Goal: Task Accomplishment & Management: Use online tool/utility

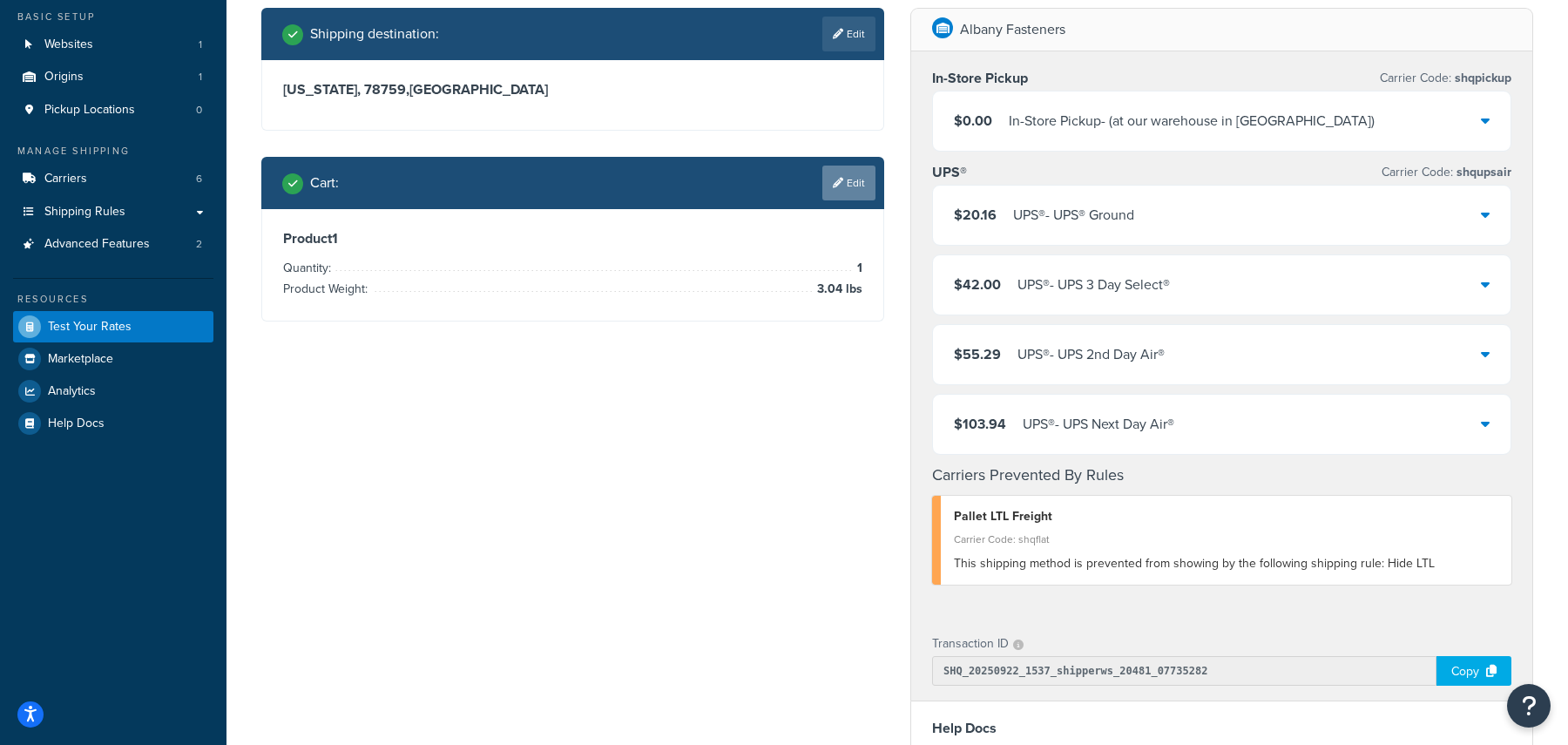
click at [865, 192] on link "Edit" at bounding box center [848, 183] width 53 height 34
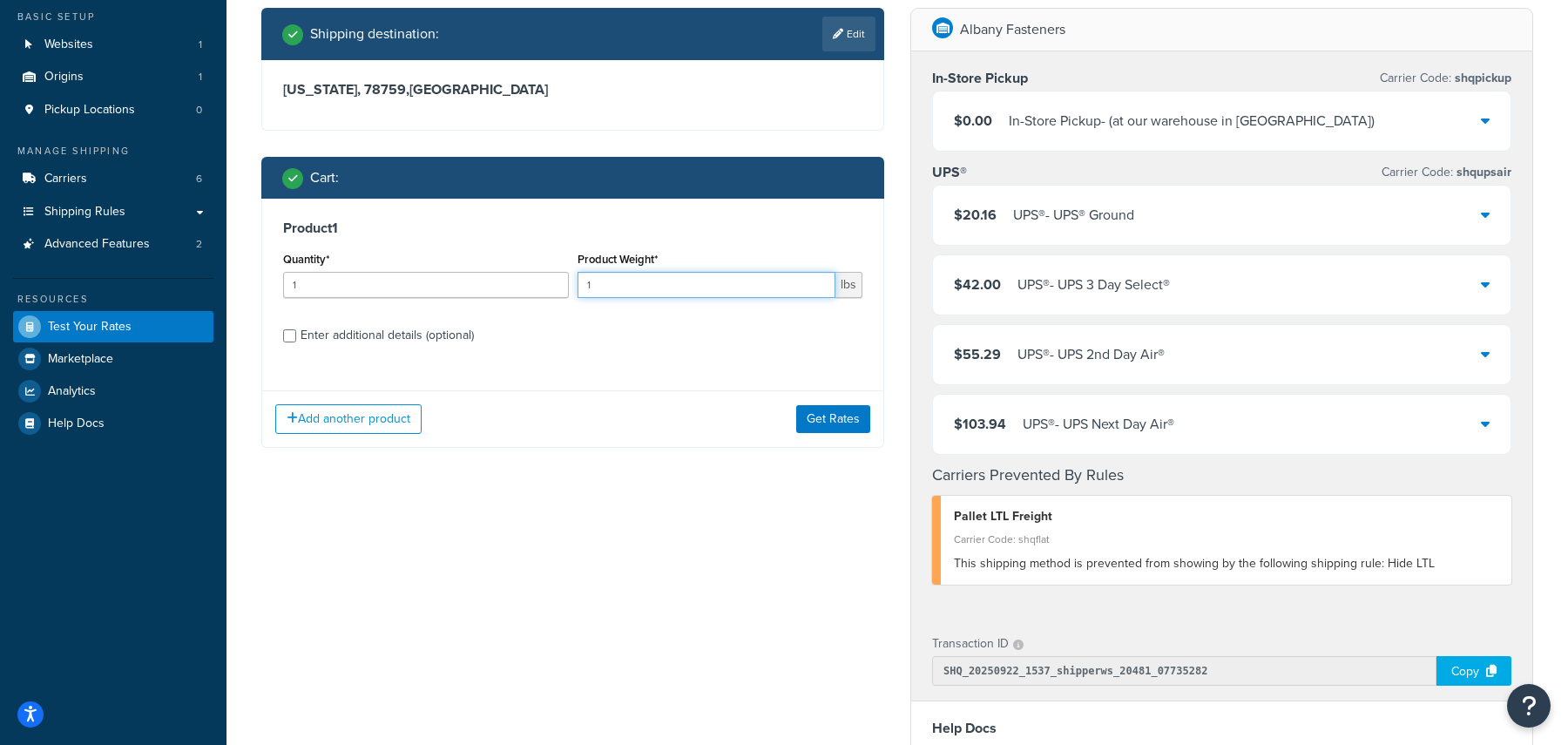
drag, startPoint x: 626, startPoint y: 292, endPoint x: 564, endPoint y: 283, distance: 62.6
click at [564, 283] on div "Quantity* 1 Product Weight* 1 lbs" at bounding box center [572, 279] width 588 height 63
type input "5"
click at [847, 26] on link "Edit" at bounding box center [848, 34] width 53 height 34
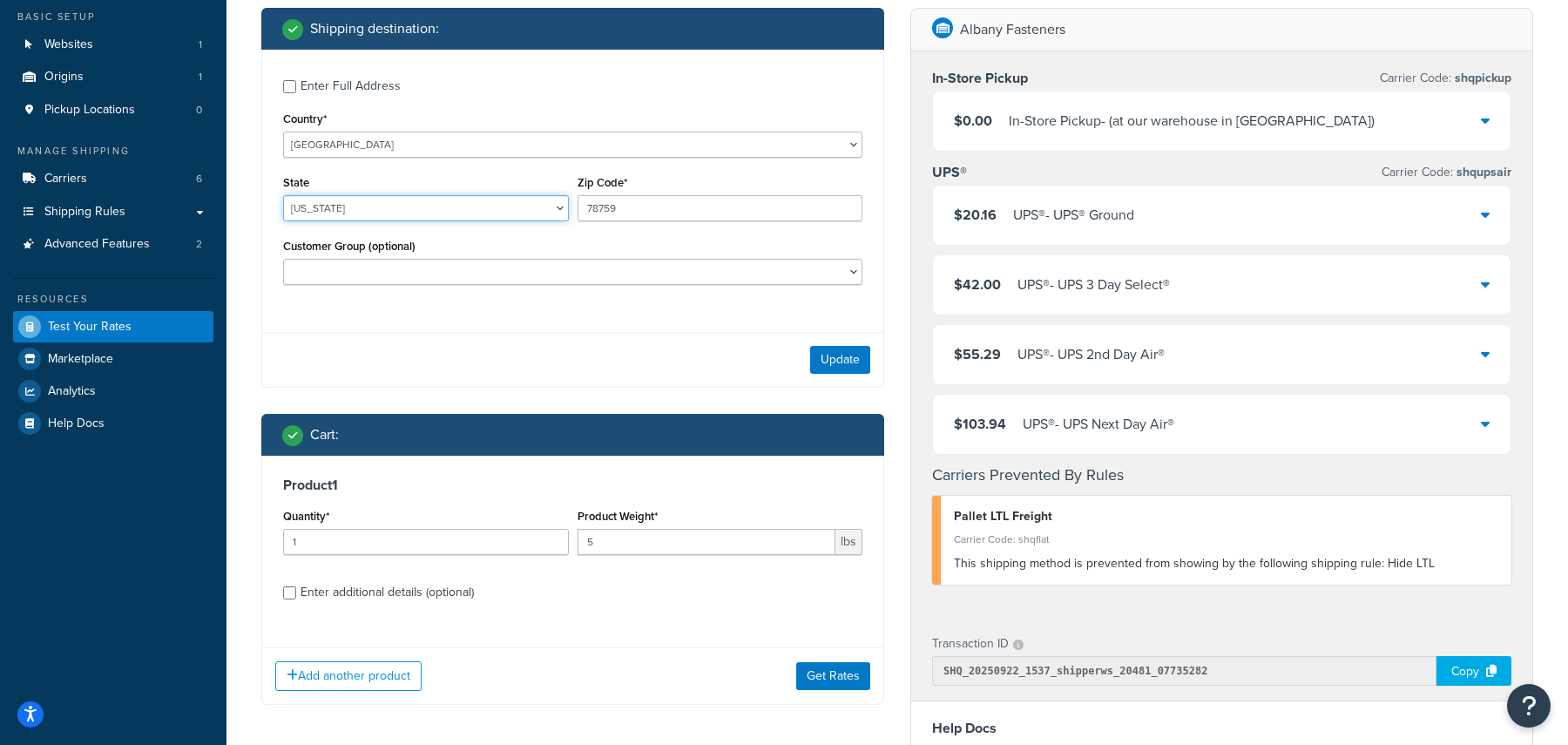
click at [330, 210] on select "Alabama Alaska American Samoa Arizona Arkansas Armed Forces Americas Armed Forc…" at bounding box center [426, 208] width 286 height 26
select select "MN"
click at [283, 195] on select "Alabama Alaska American Samoa Arizona Arkansas Armed Forces Americas Armed Forc…" at bounding box center [426, 208] width 286 height 26
click at [589, 205] on input "78759" at bounding box center [721, 208] width 286 height 26
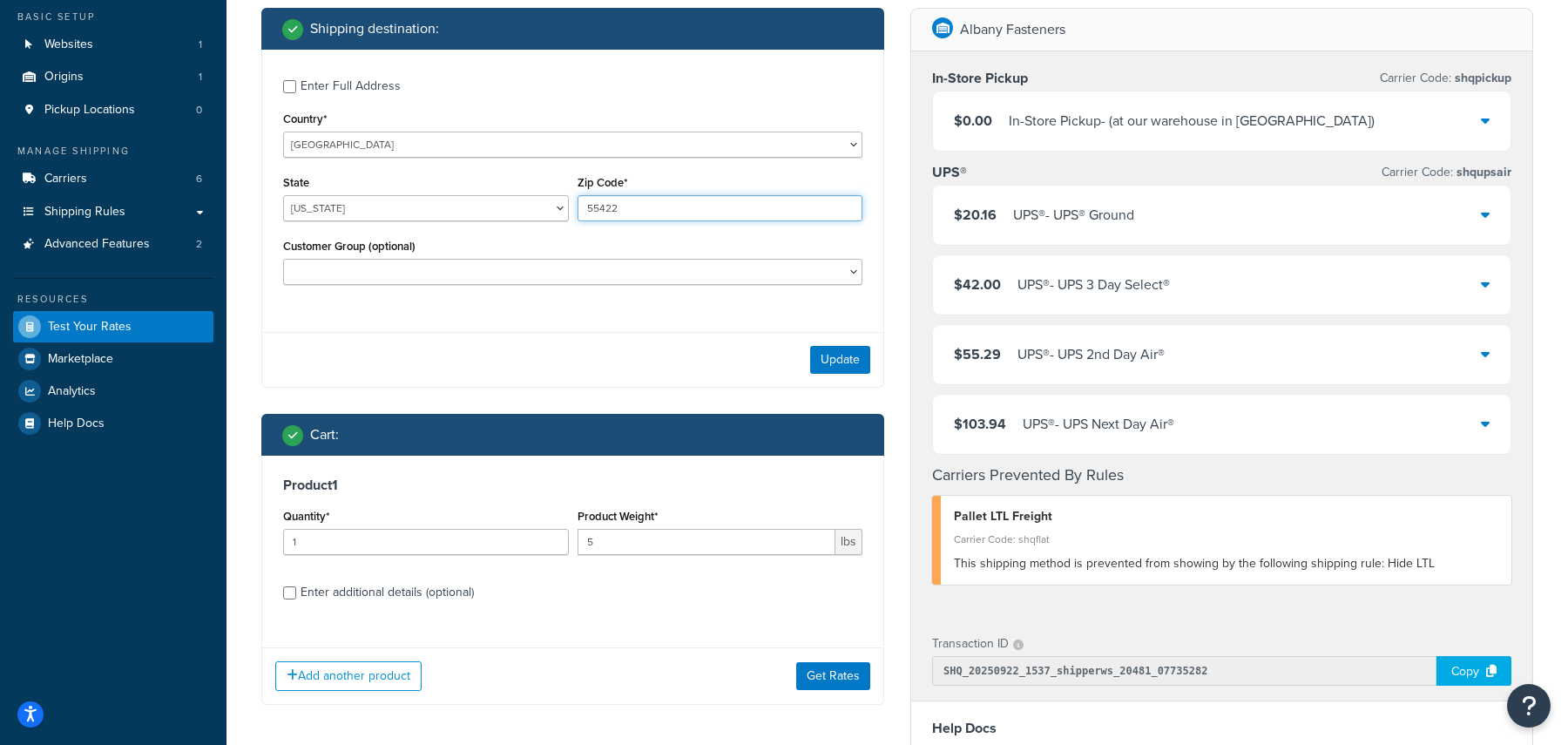
type input "55422"
click at [558, 326] on div "Enter Full Address Country* United States United Kingdom Afghanistan Åland Isla…" at bounding box center [572, 218] width 623 height 338
click at [779, 274] on select "Free Shipping Over $100 Logged In Not Logged in PO Terms with Free Shipping Ret…" at bounding box center [573, 272] width 580 height 26
click at [860, 363] on button "Update" at bounding box center [840, 360] width 60 height 28
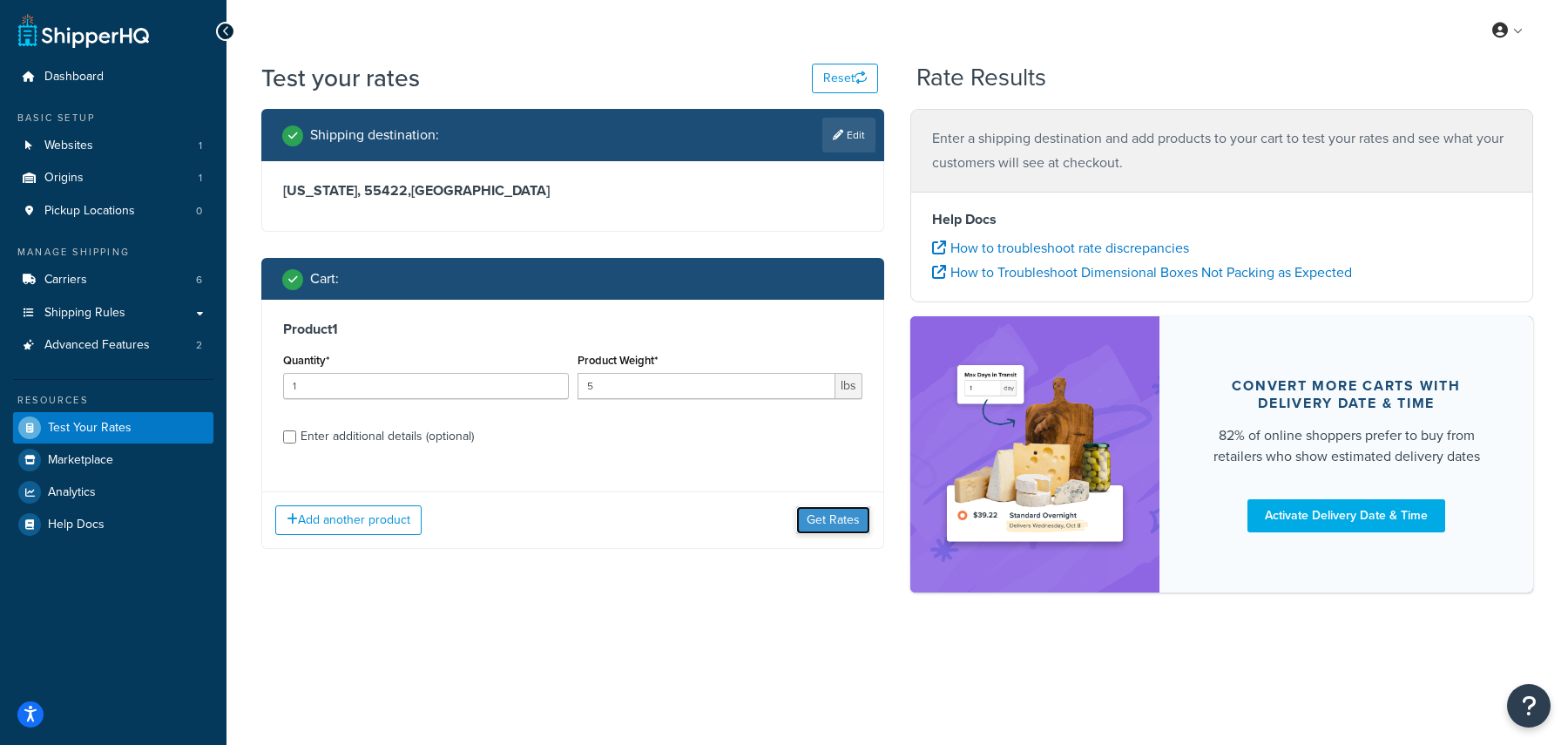
click at [844, 515] on button "Get Rates" at bounding box center [832, 520] width 74 height 28
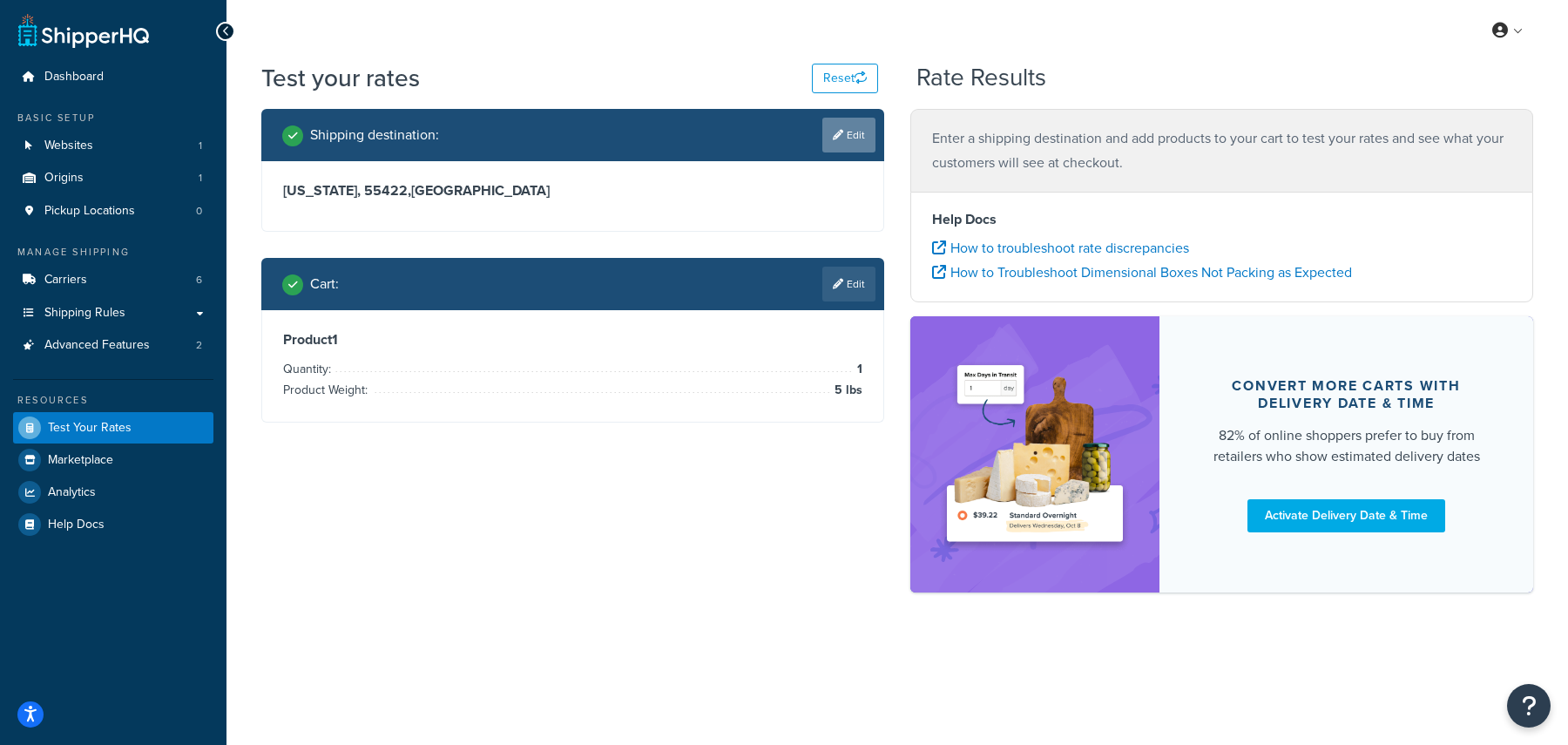
click at [858, 139] on link "Edit" at bounding box center [848, 134] width 53 height 34
select select "MN"
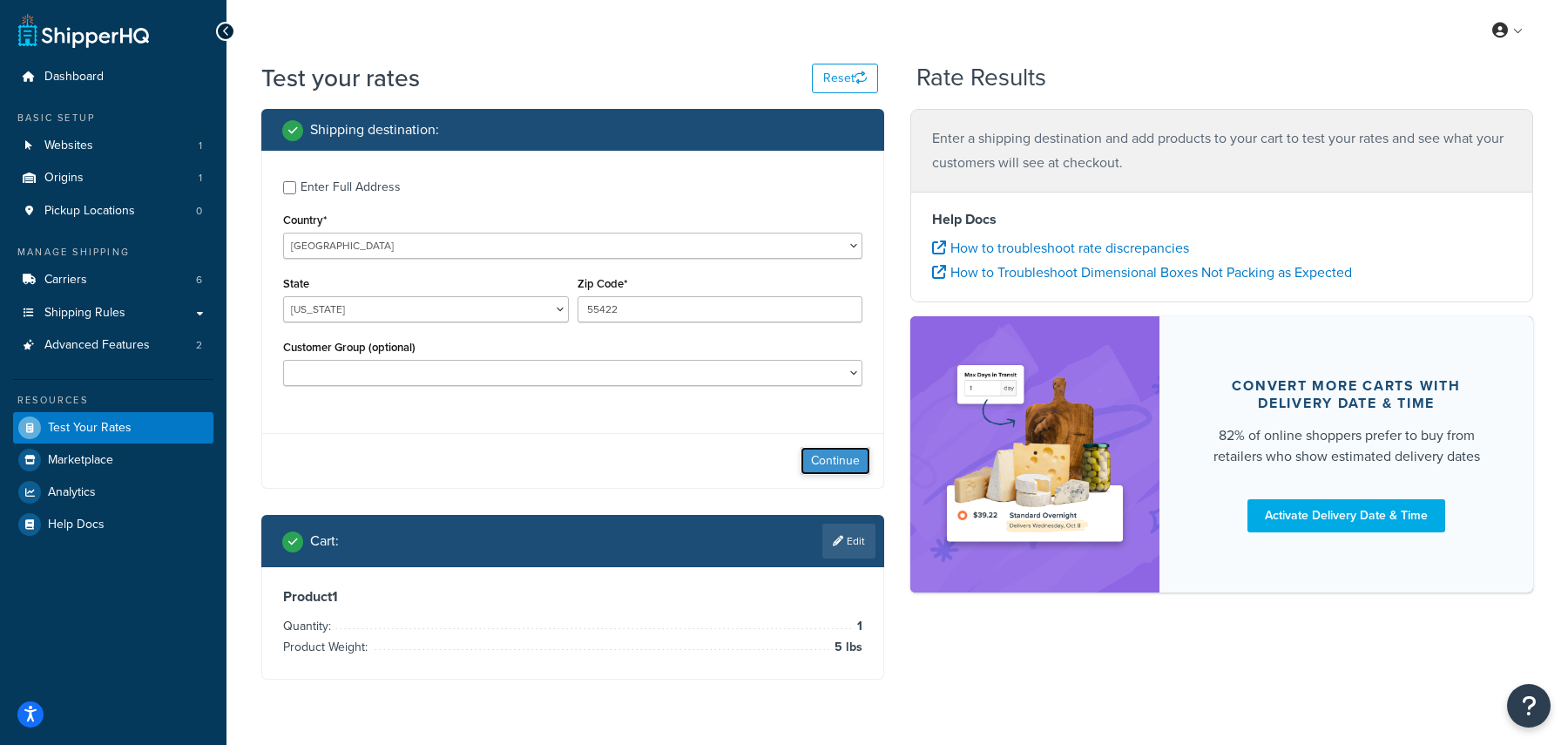
click at [844, 455] on button "Continue" at bounding box center [835, 461] width 70 height 28
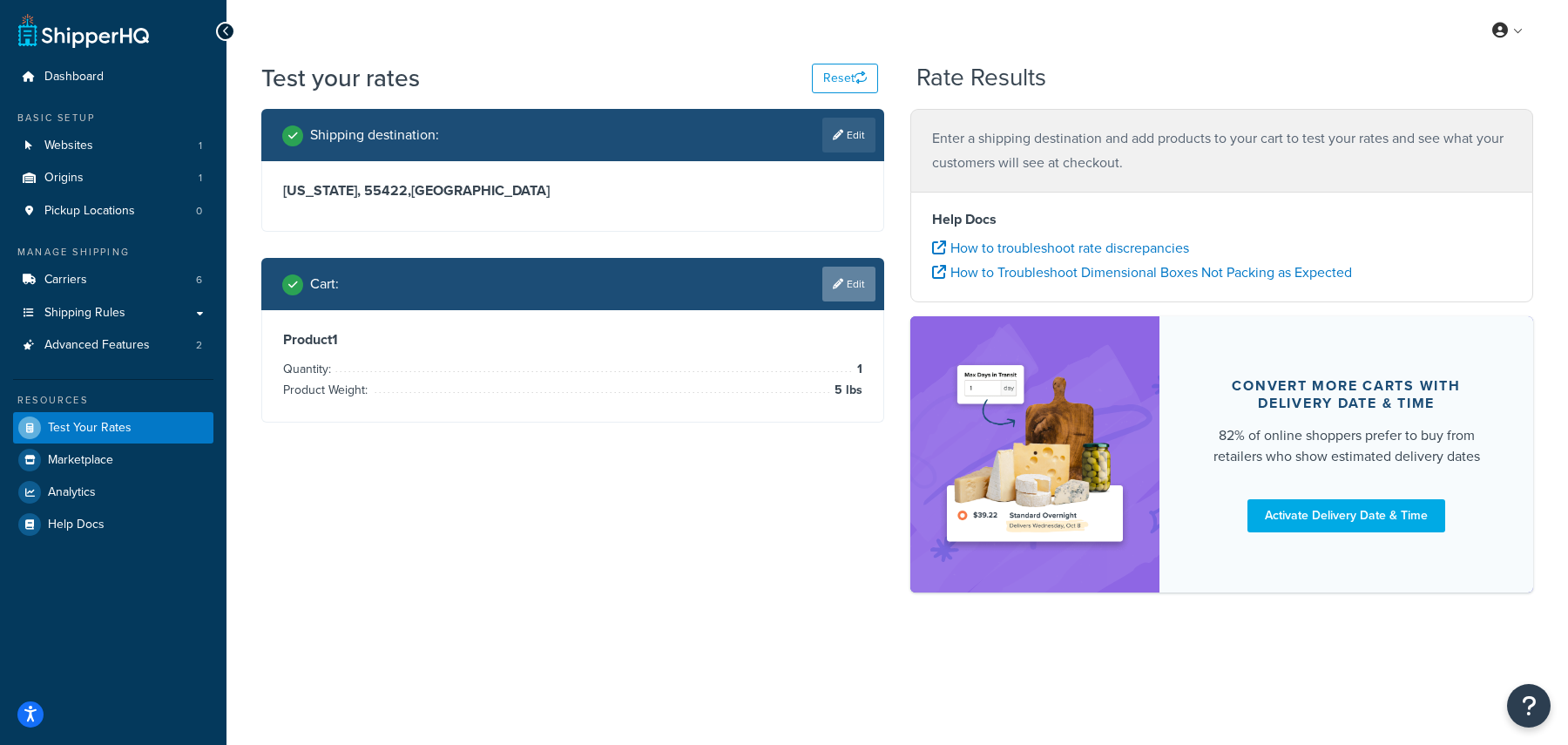
click at [855, 285] on link "Edit" at bounding box center [848, 283] width 53 height 34
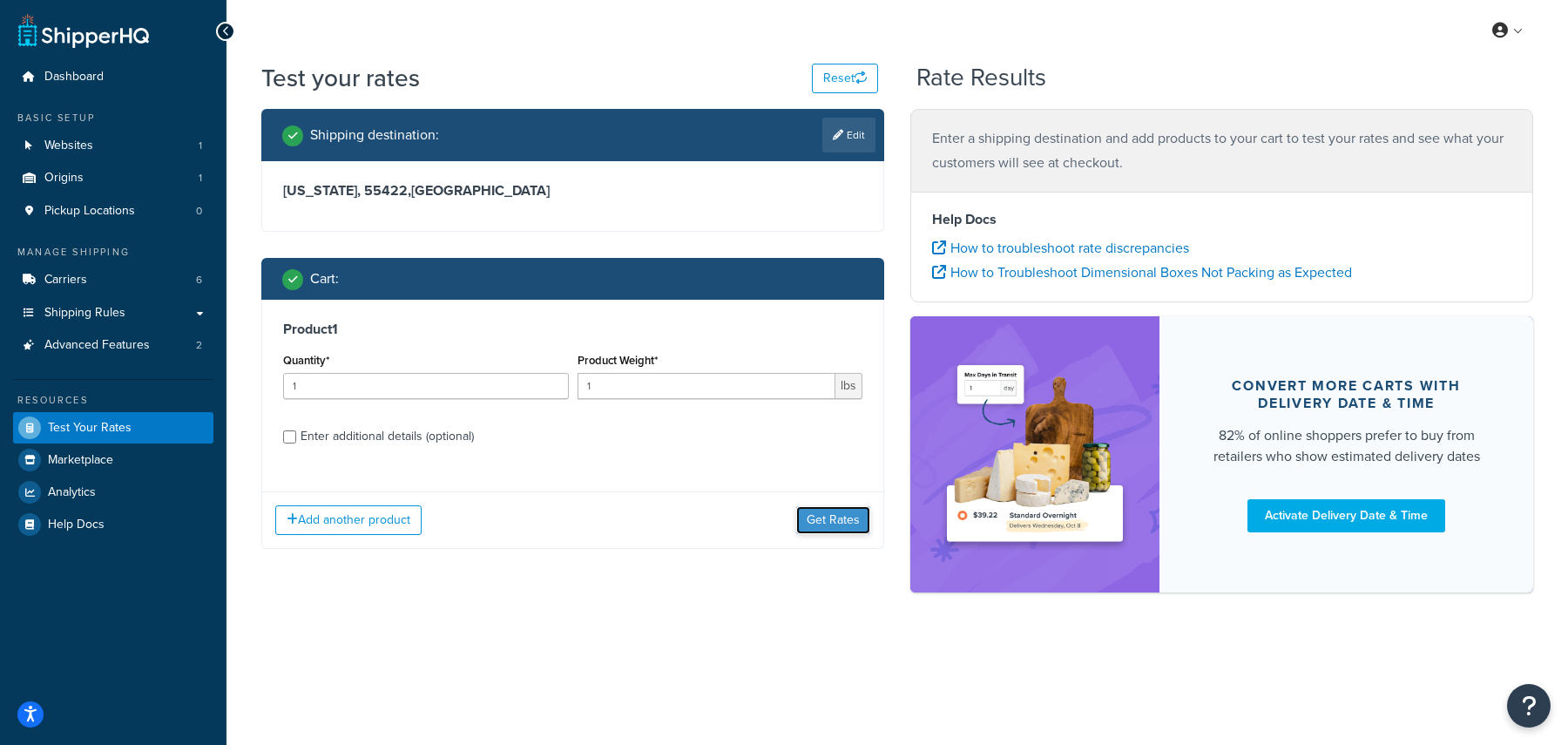
click at [827, 521] on button "Get Rates" at bounding box center [832, 520] width 74 height 28
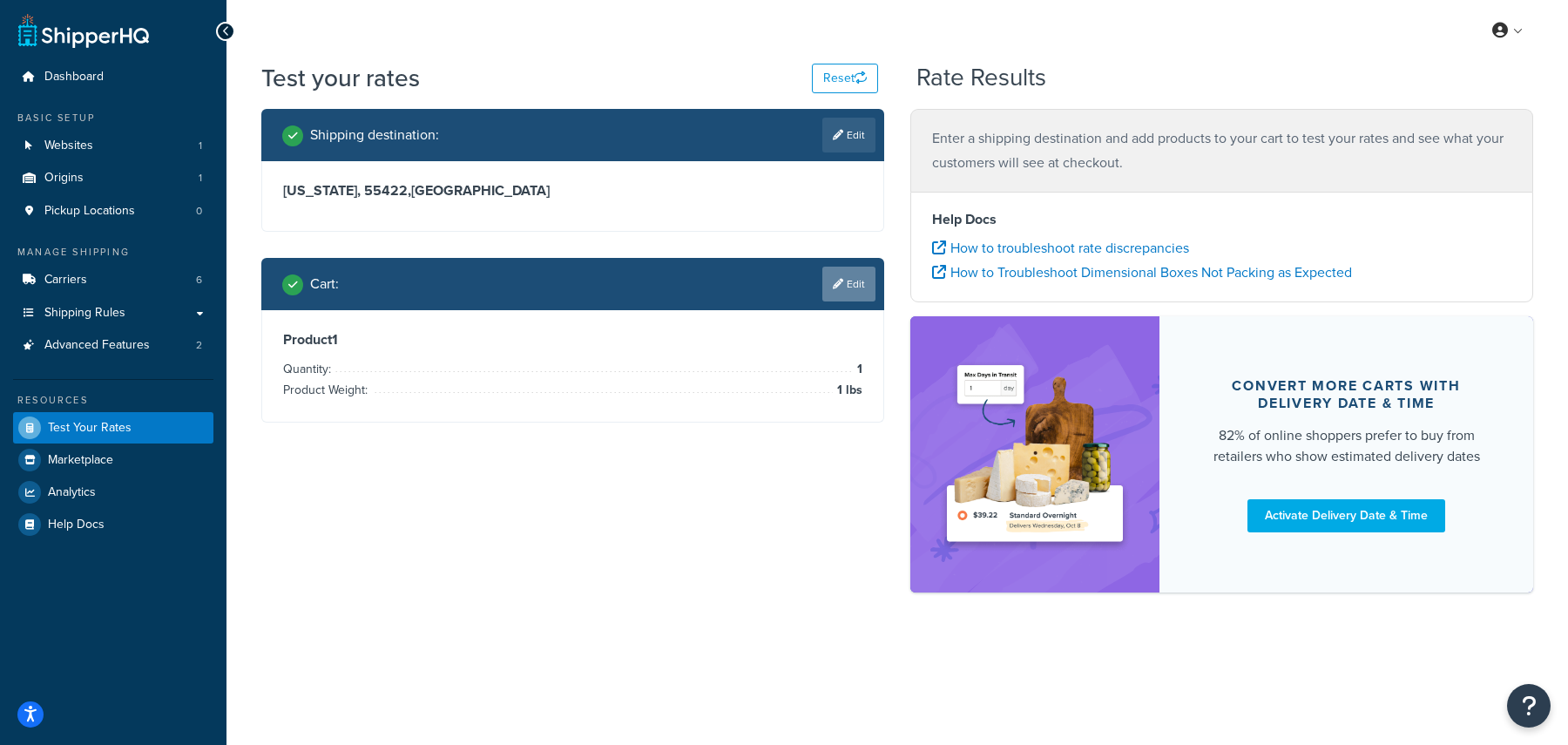
click at [841, 288] on icon at bounding box center [838, 283] width 10 height 10
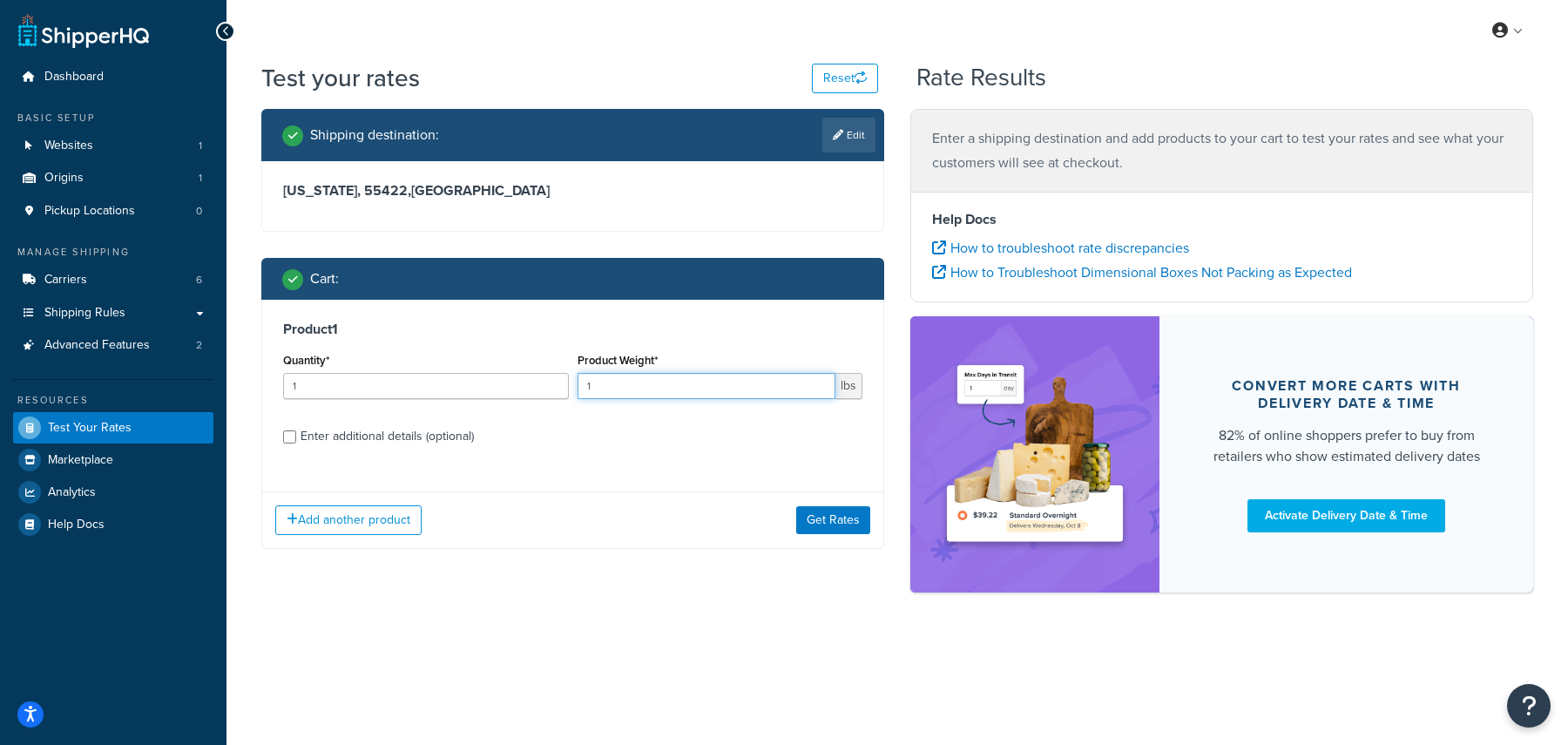
drag, startPoint x: 614, startPoint y: 390, endPoint x: 540, endPoint y: 386, distance: 74.1
click at [540, 386] on div "Quantity* 1 Product Weight* 1 lbs" at bounding box center [572, 380] width 588 height 63
type input "5"
click at [289, 437] on input "Enter additional details (optional)" at bounding box center [290, 437] width 13 height 13
checkbox input "true"
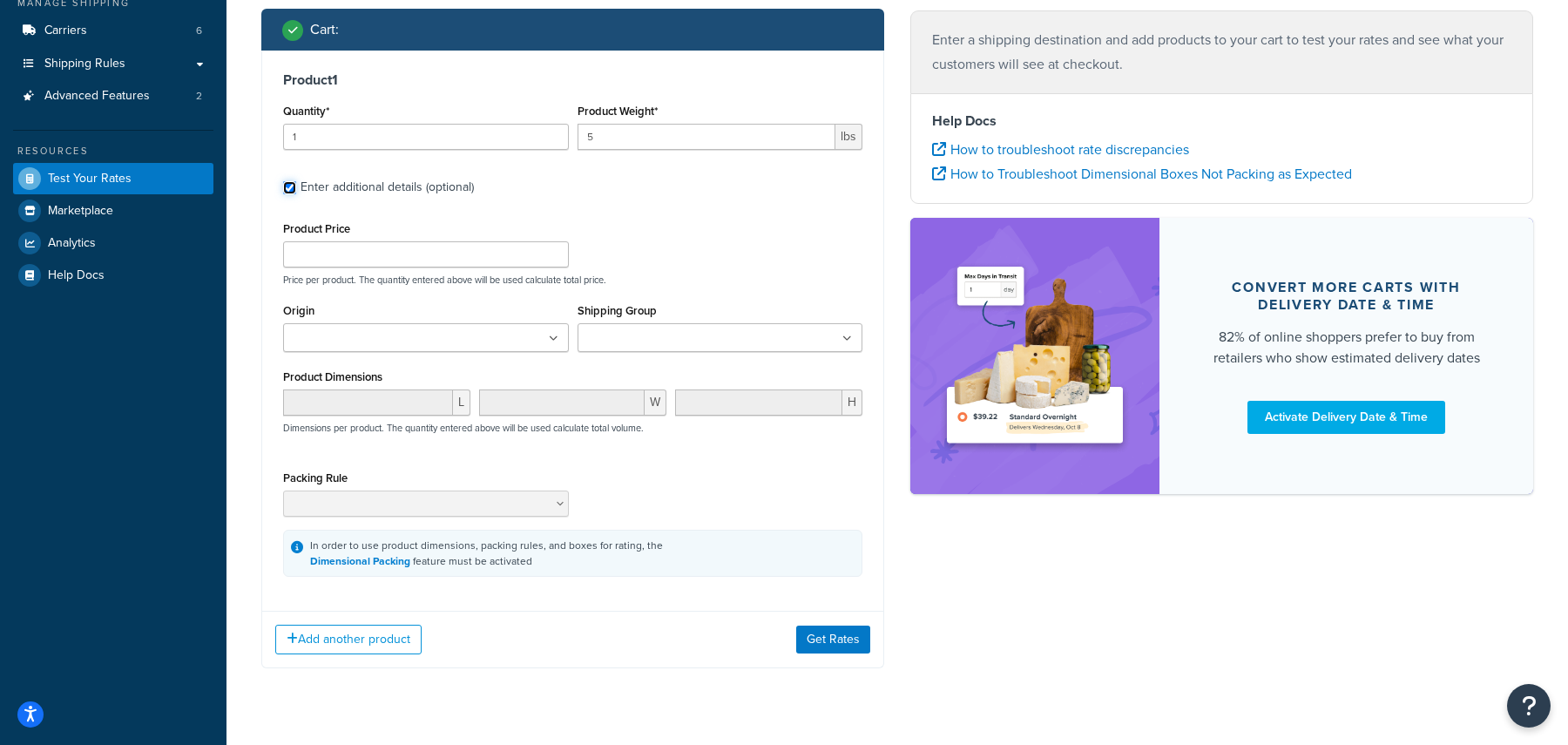
scroll to position [283, 0]
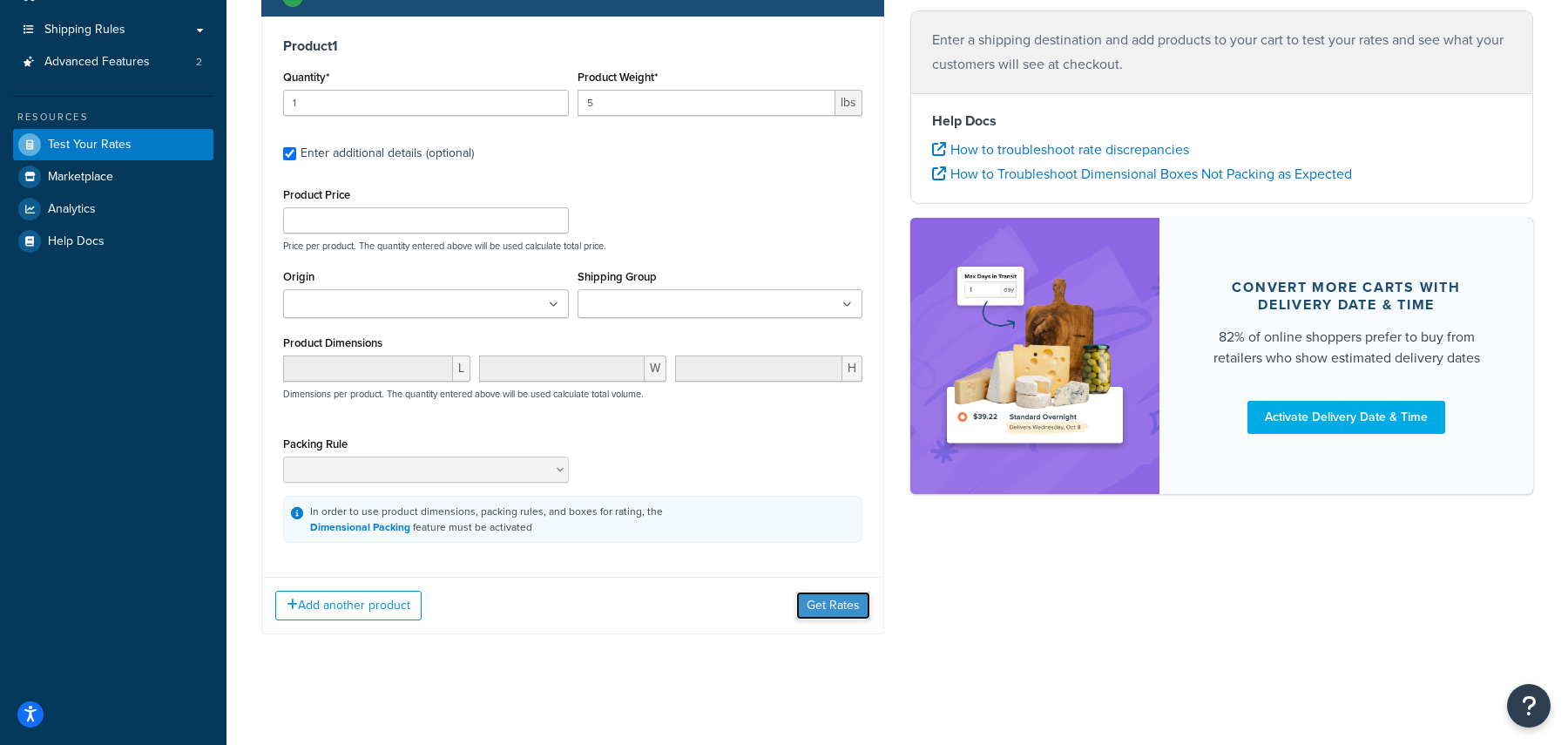
click at [852, 601] on button "Get Rates" at bounding box center [832, 606] width 74 height 28
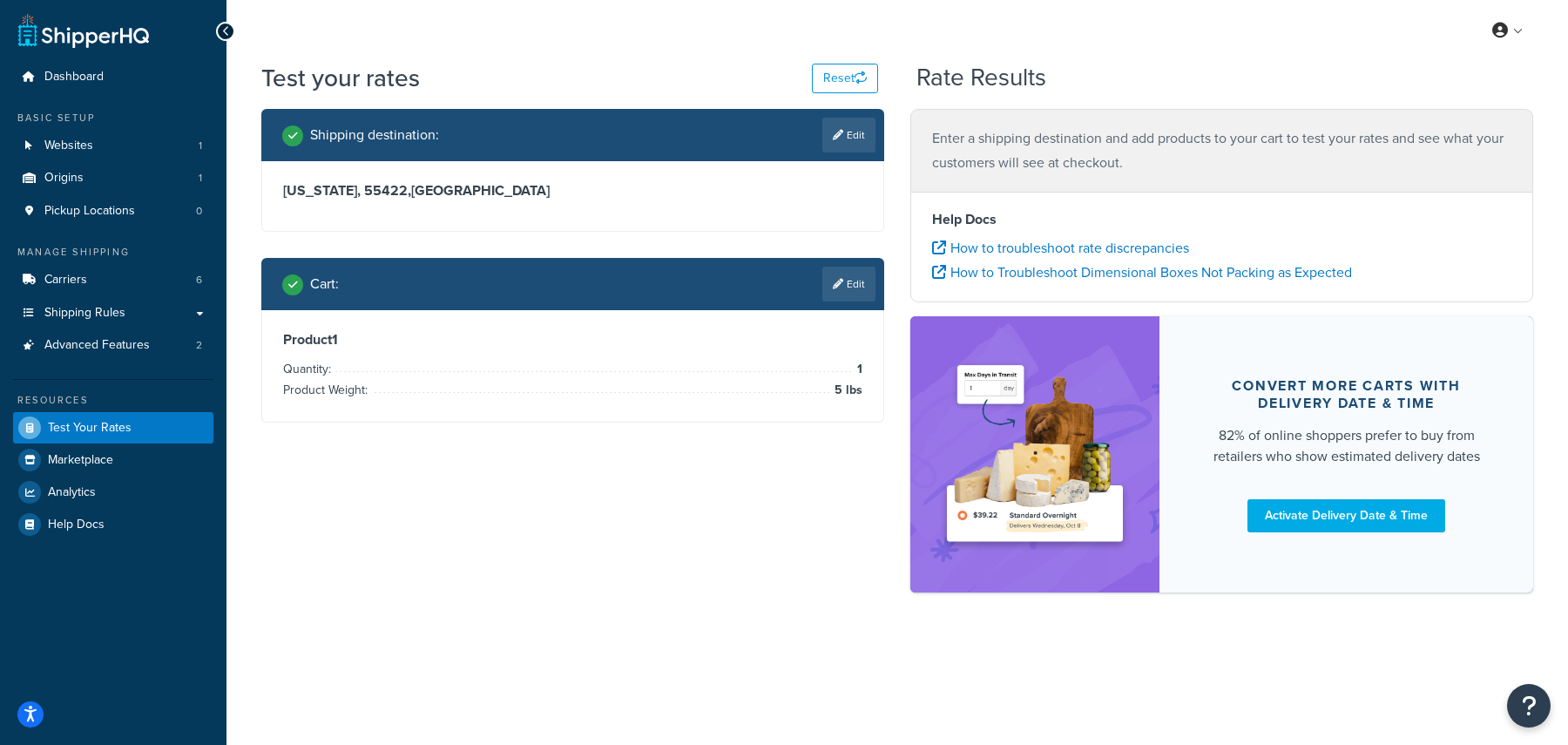
scroll to position [0, 0]
click at [868, 74] on button "Reset" at bounding box center [845, 78] width 66 height 30
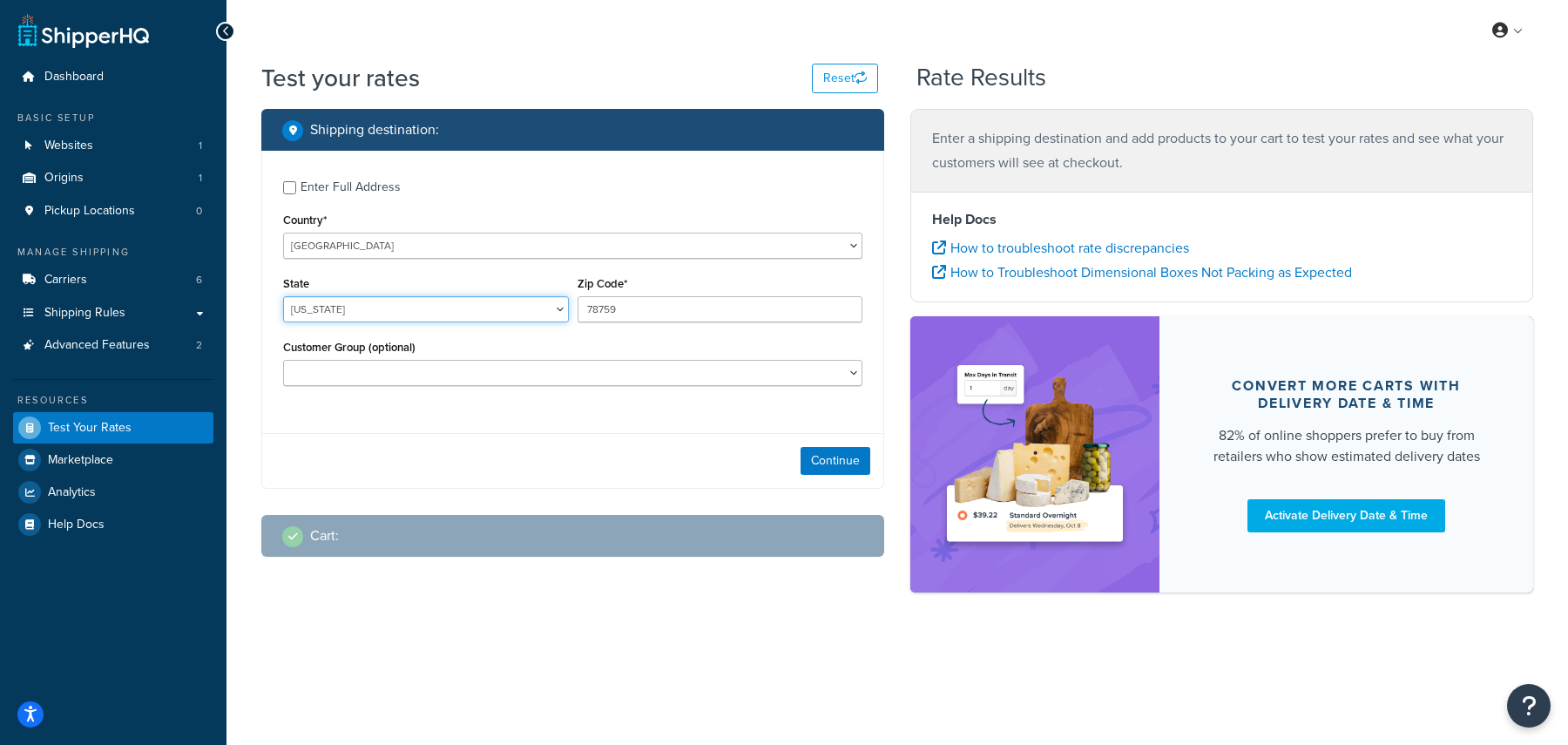
click at [353, 309] on select "Alabama Alaska American Samoa Arizona Arkansas Armed Forces Americas Armed Forc…" at bounding box center [426, 310] width 286 height 26
select select "MN"
click at [283, 297] on select "Alabama Alaska American Samoa Arizona Arkansas Armed Forces Americas Armed Forc…" at bounding box center [426, 310] width 286 height 26
click at [599, 309] on input "78759" at bounding box center [721, 310] width 286 height 26
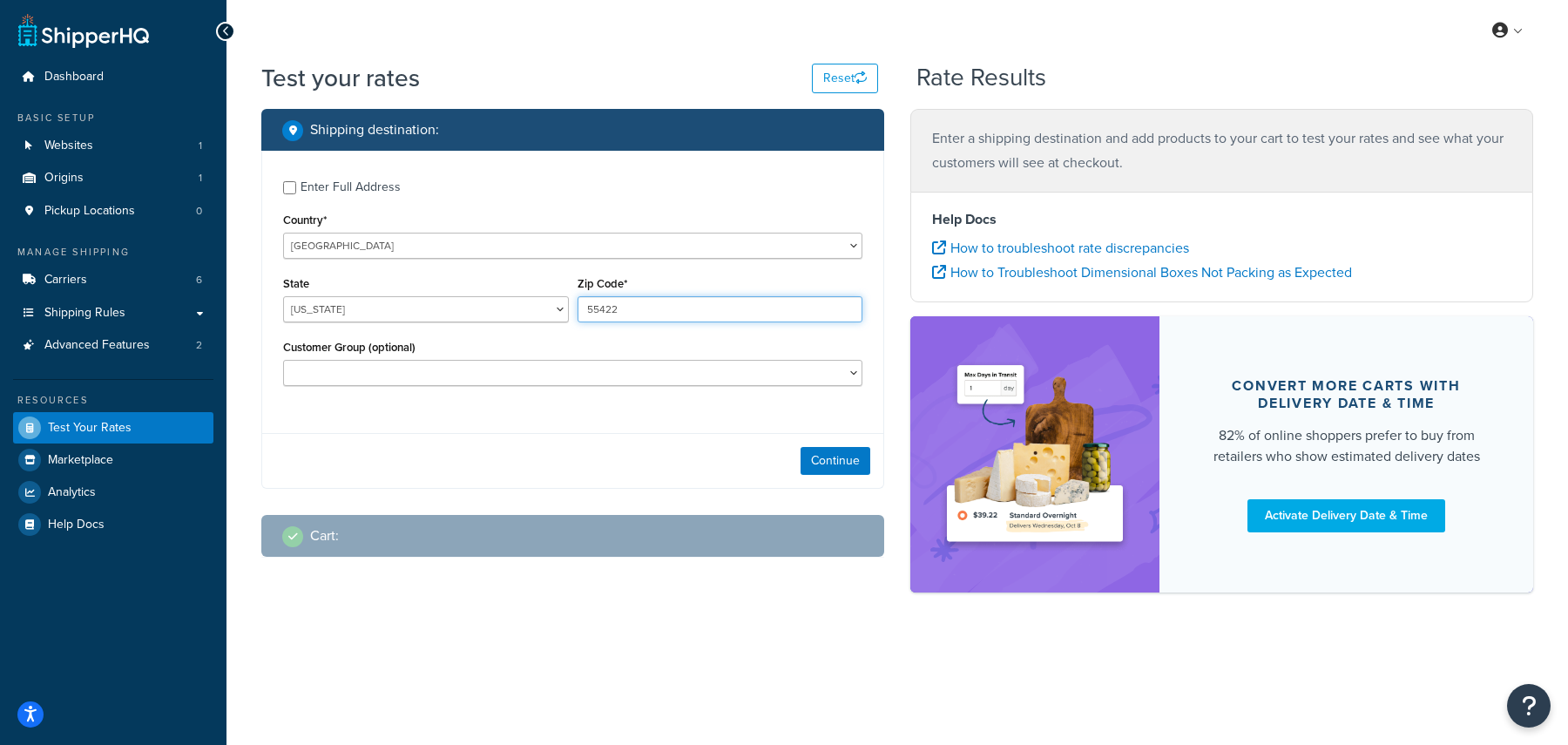
type input "55422"
click at [591, 422] on div "Enter Full Address Country* United States United Kingdom Afghanistan Åland Isla…" at bounding box center [572, 320] width 623 height 338
click at [840, 460] on button "Continue" at bounding box center [835, 461] width 70 height 28
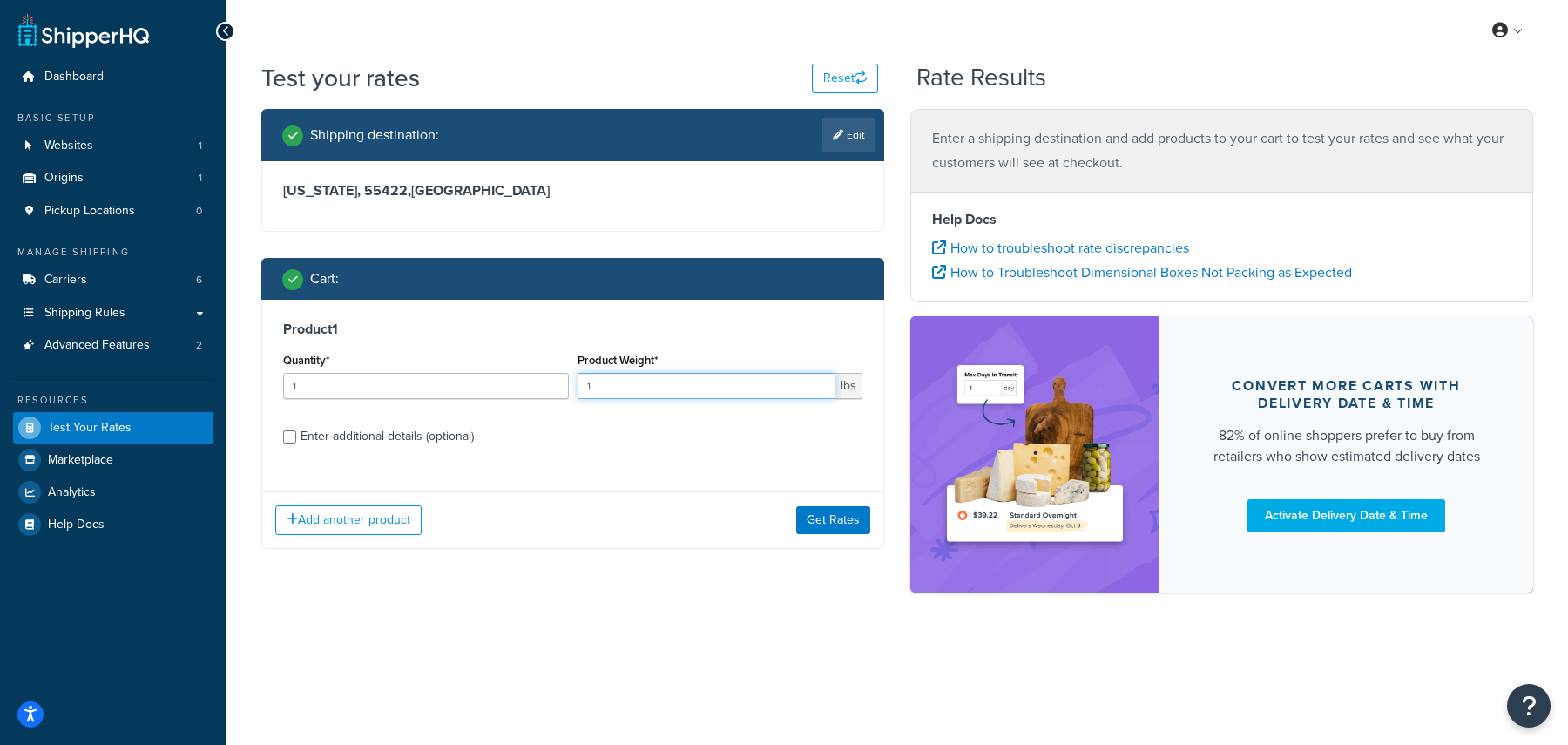
drag, startPoint x: 607, startPoint y: 384, endPoint x: 525, endPoint y: 384, distance: 82.0
click at [525, 384] on div "Quantity* 1 Product Weight* 1 lbs" at bounding box center [572, 380] width 588 height 63
type input "5"
click at [854, 514] on button "Get Rates" at bounding box center [832, 520] width 74 height 28
drag, startPoint x: 606, startPoint y: 386, endPoint x: 558, endPoint y: 385, distance: 48.0
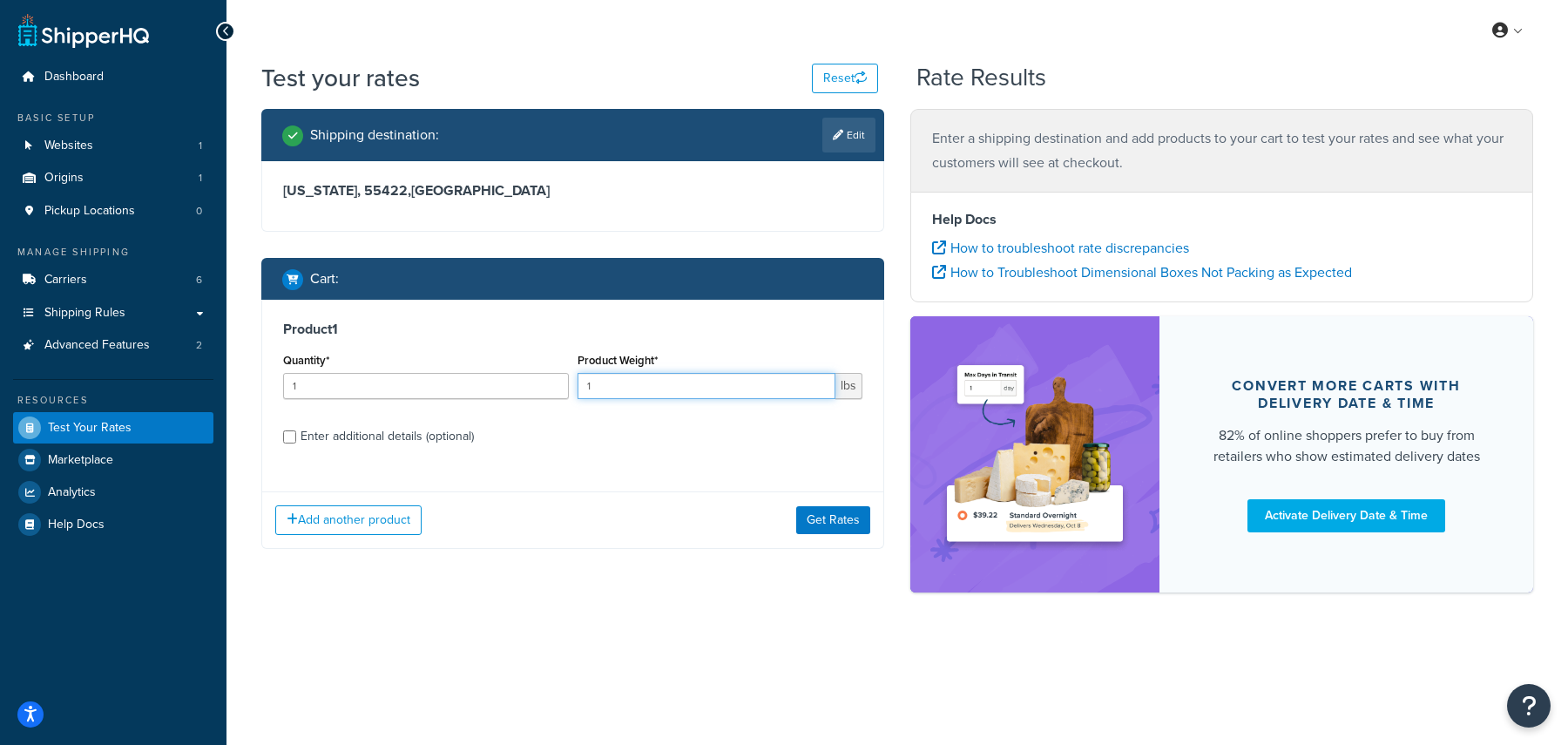
click at [558, 385] on div "Quantity* 1 Product Weight* 1 lbs" at bounding box center [572, 380] width 588 height 63
type input "5"
click at [860, 528] on button "Get Rates" at bounding box center [832, 520] width 74 height 28
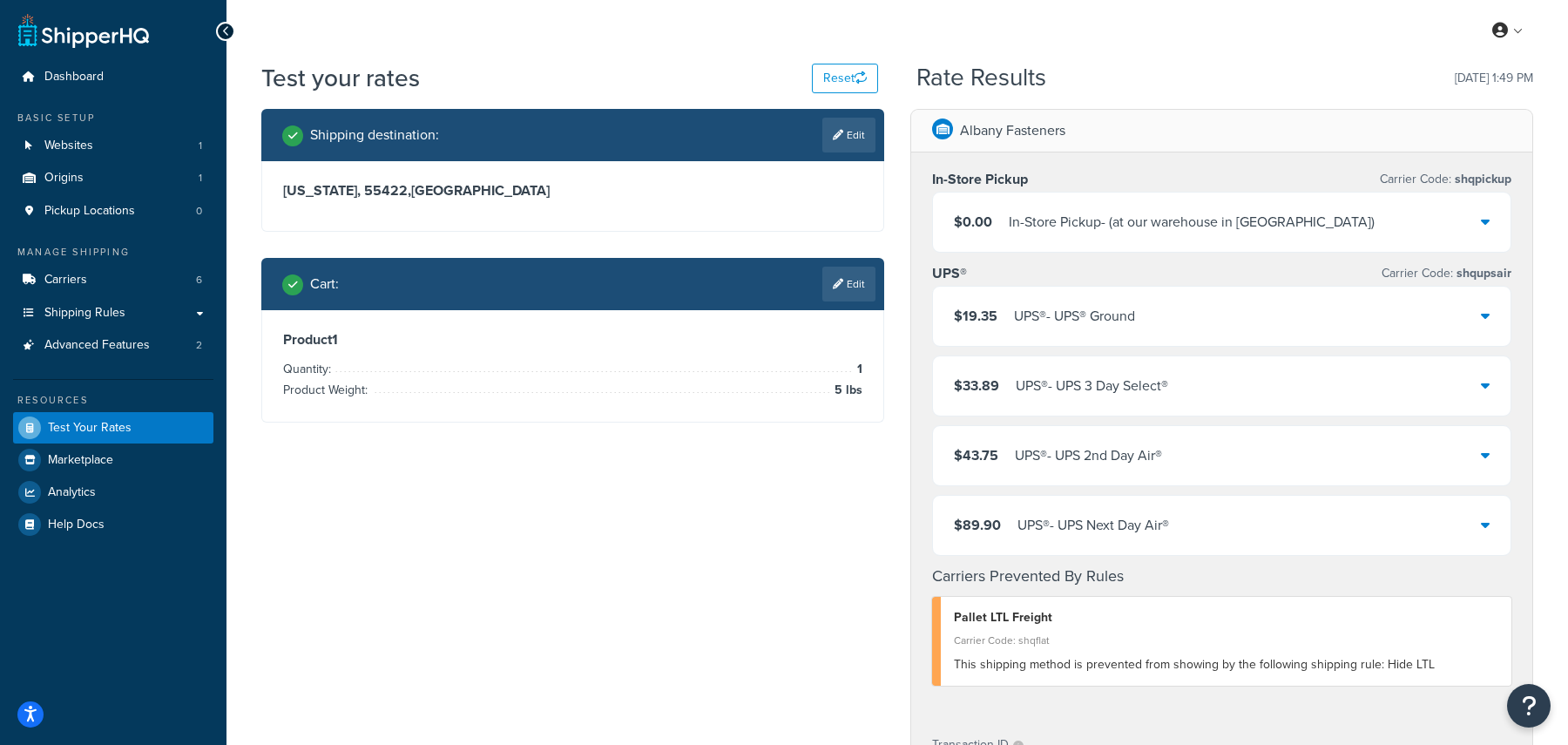
click at [1190, 324] on div "$19.35 UPS® - UPS® Ground" at bounding box center [1222, 316] width 578 height 60
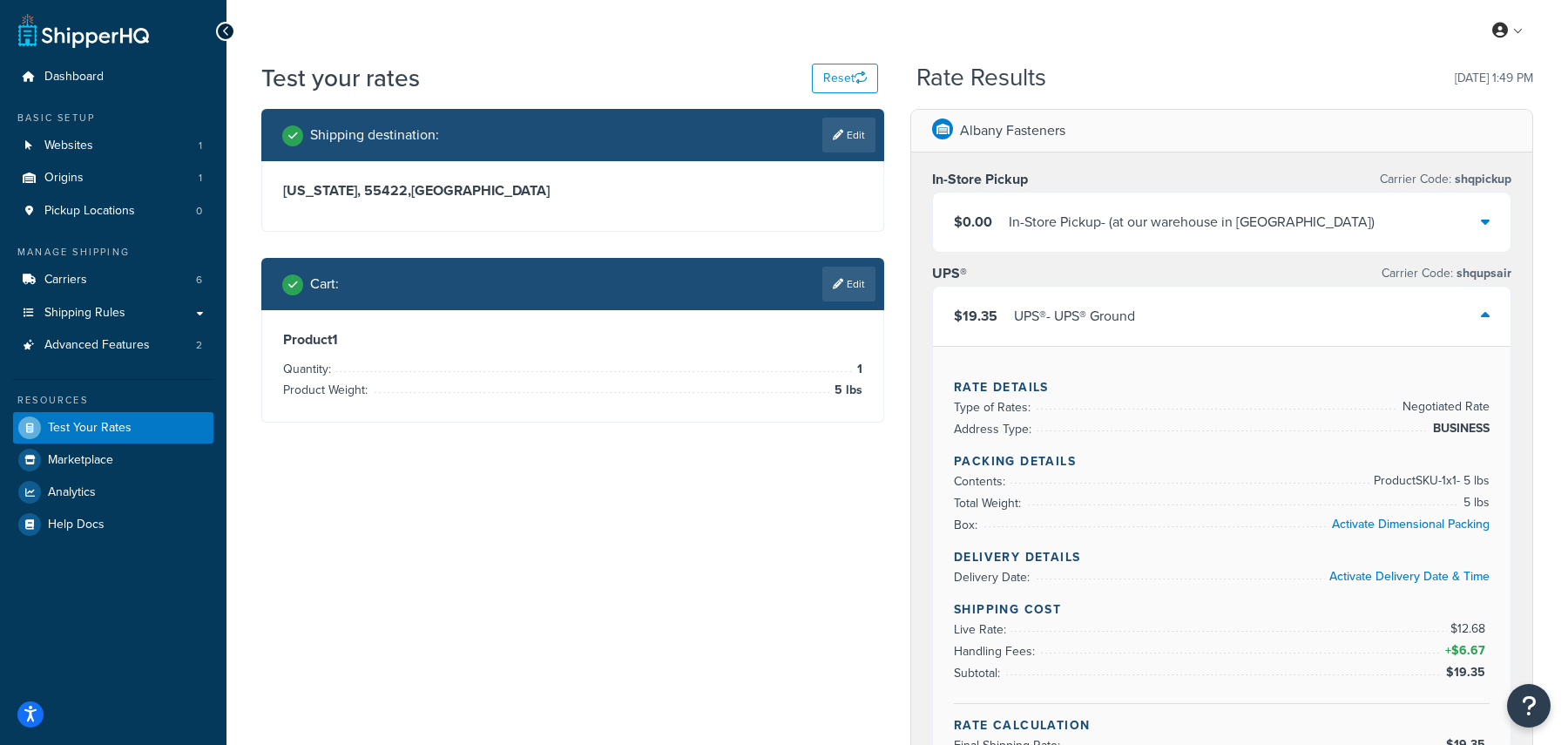
click at [1190, 324] on div "$19.35 UPS® - UPS® Ground" at bounding box center [1222, 316] width 578 height 60
